Goal: Check status

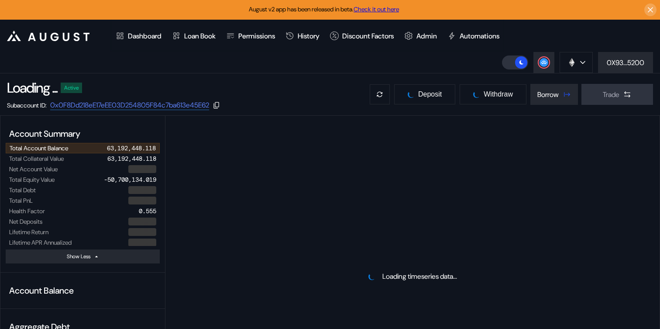
select select "*"
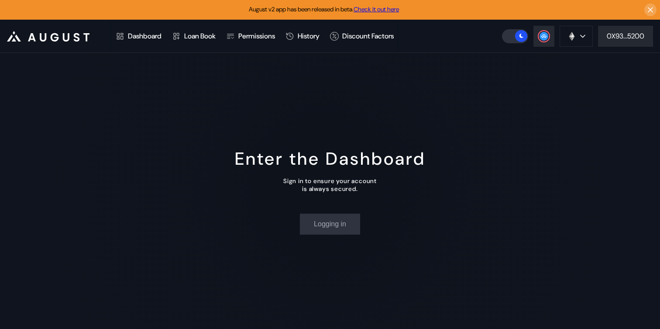
select select "*"
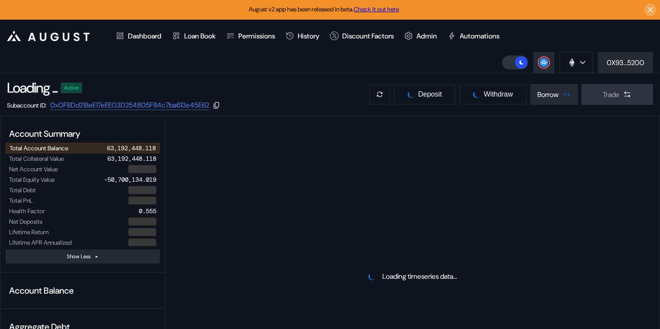
select select "*"
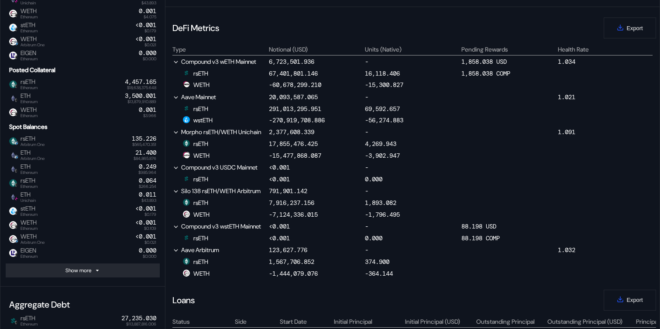
scroll to position [408, 0]
